Goal: Contribute content

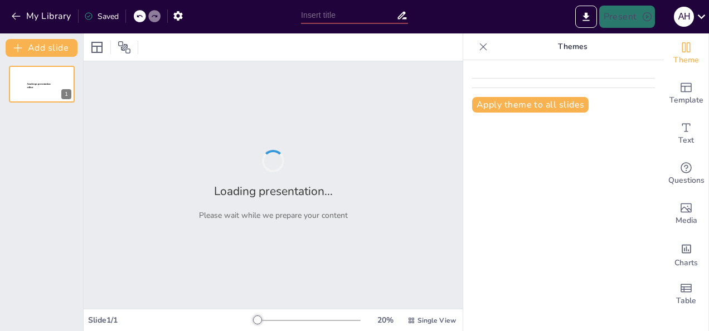
type input "RANCANGAN STRATEGI BISNIS KOPI KALA PERIODE [DATE] - [DATE]"
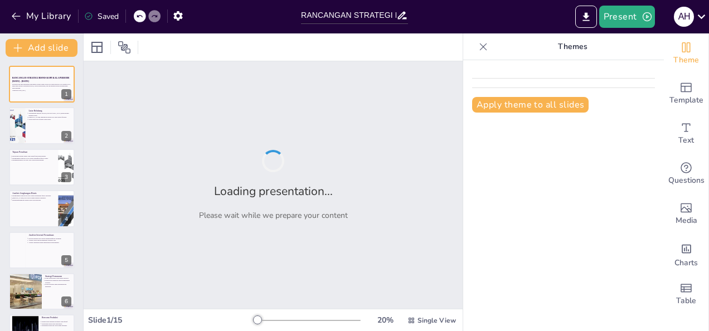
checkbox input "true"
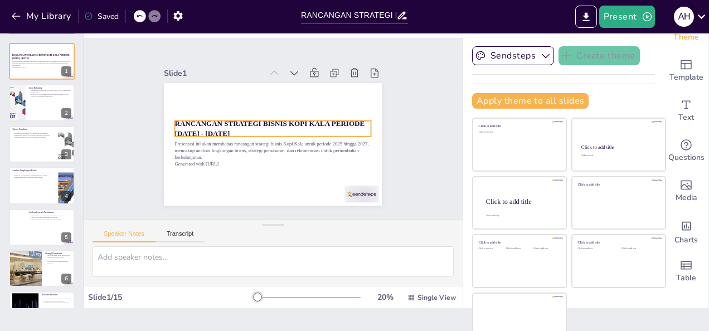
scroll to position [36, 0]
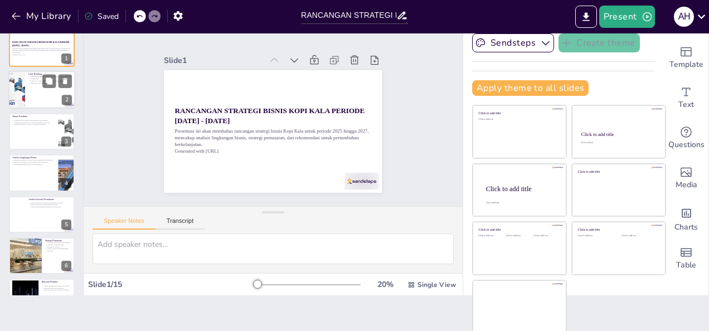
checkbox input "true"
click at [33, 95] on div at bounding box center [41, 90] width 67 height 38
type textarea "Pertumbuhan industri kopi memberikan peluang besar bagi usaha mikro seperti Kop…"
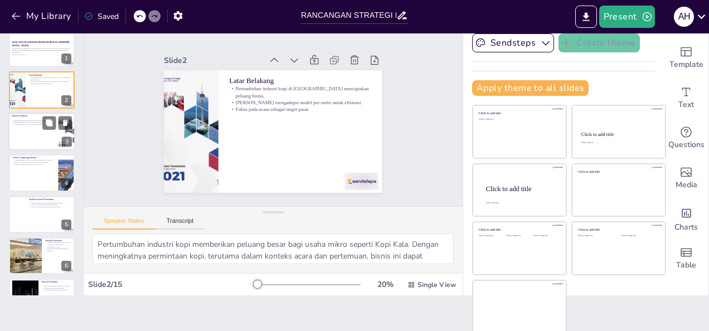
checkbox input "true"
click at [47, 131] on div at bounding box center [41, 132] width 67 height 38
type textarea "Tujuan utama dari penelitian ini adalah untuk merancang strategi bisnis yang da…"
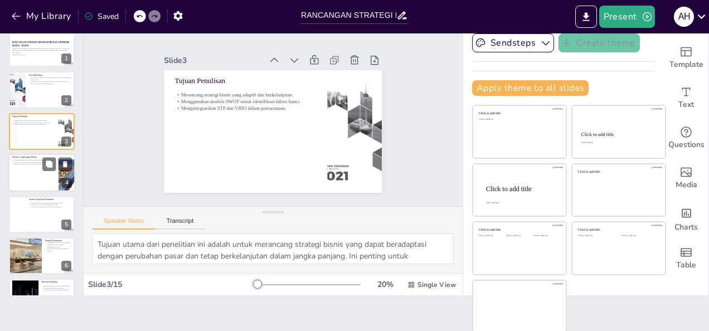
checkbox input "true"
click at [40, 172] on div at bounding box center [41, 173] width 67 height 38
type textarea "Analisis PESTEL memberikan wawasan tentang faktor-faktor politik, ekonomi, sosi…"
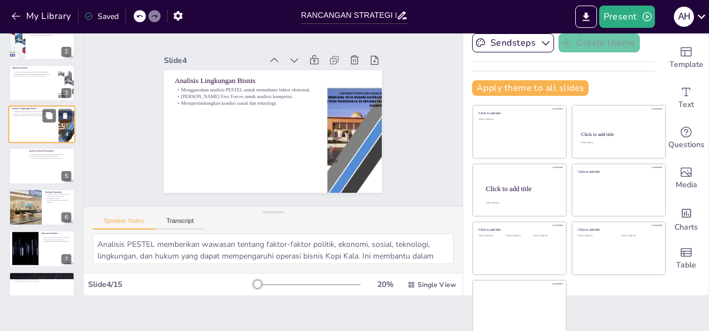
checkbox input "true"
click at [40, 172] on div at bounding box center [42, 165] width 66 height 37
type textarea "Melakukan evaluasi sumber daya penting untuk mengetahui kekuatan yang dimiliki …"
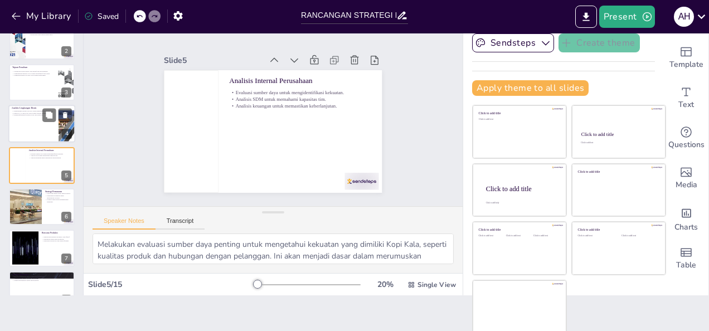
scroll to position [56, 0]
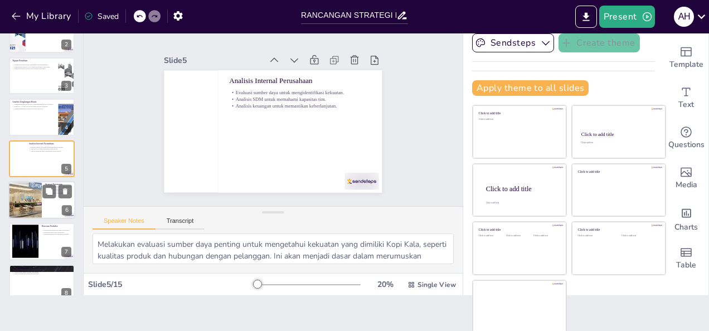
checkbox input "true"
click at [35, 195] on div at bounding box center [25, 200] width 59 height 38
type textarea "Penggunaan media sosial sebagai platform promosi sangat penting untuk menjangka…"
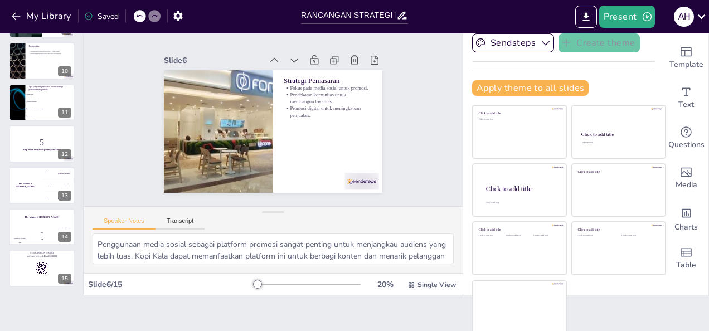
scroll to position [360, 0]
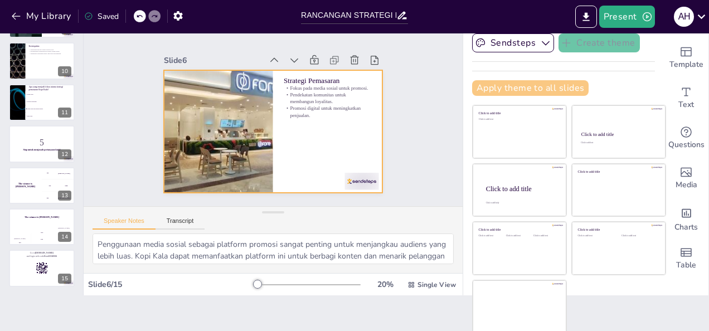
checkbox input "true"
